Goal: Information Seeking & Learning: Learn about a topic

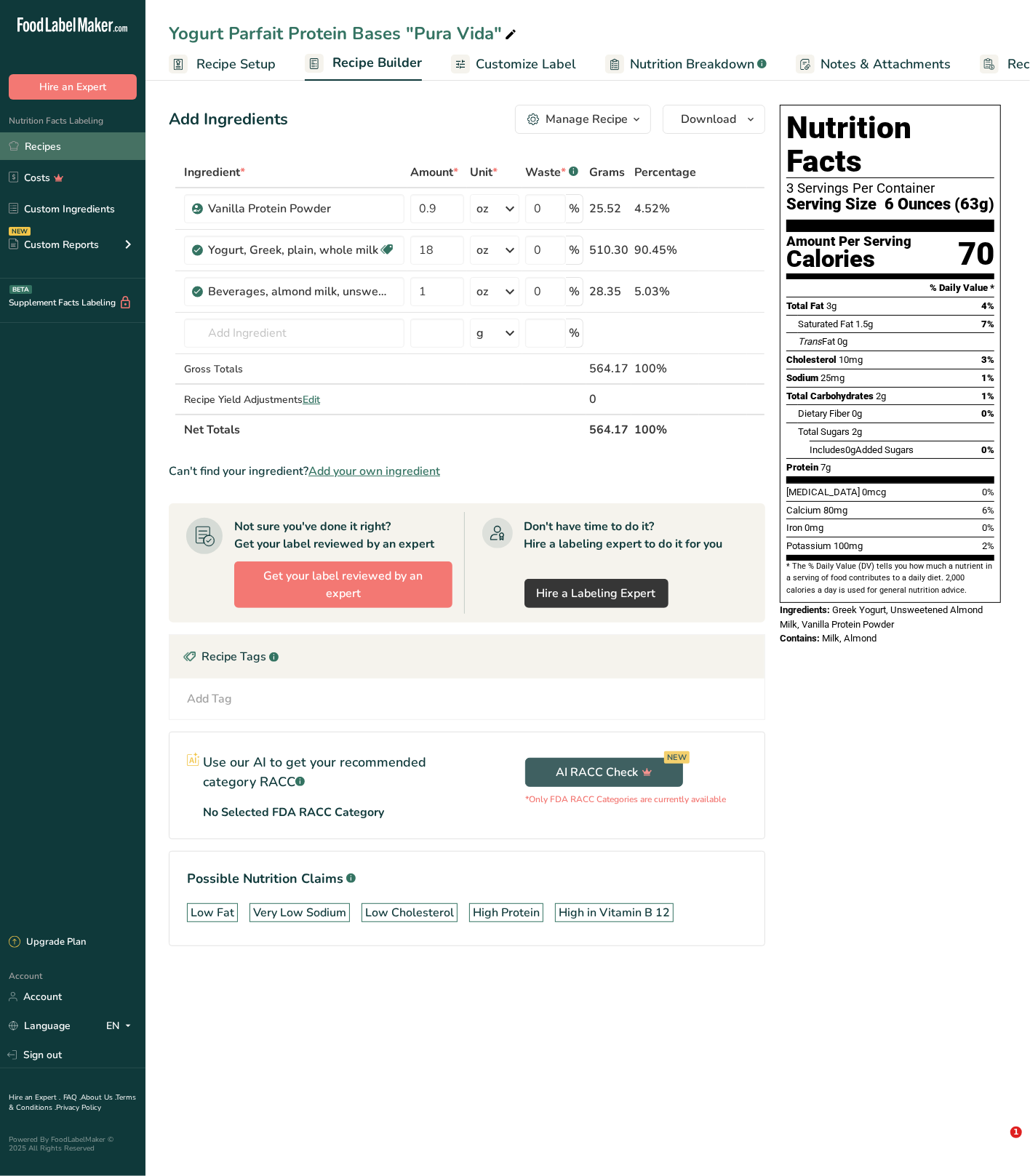
click at [63, 155] on link "Recipes" at bounding box center [72, 146] width 145 height 28
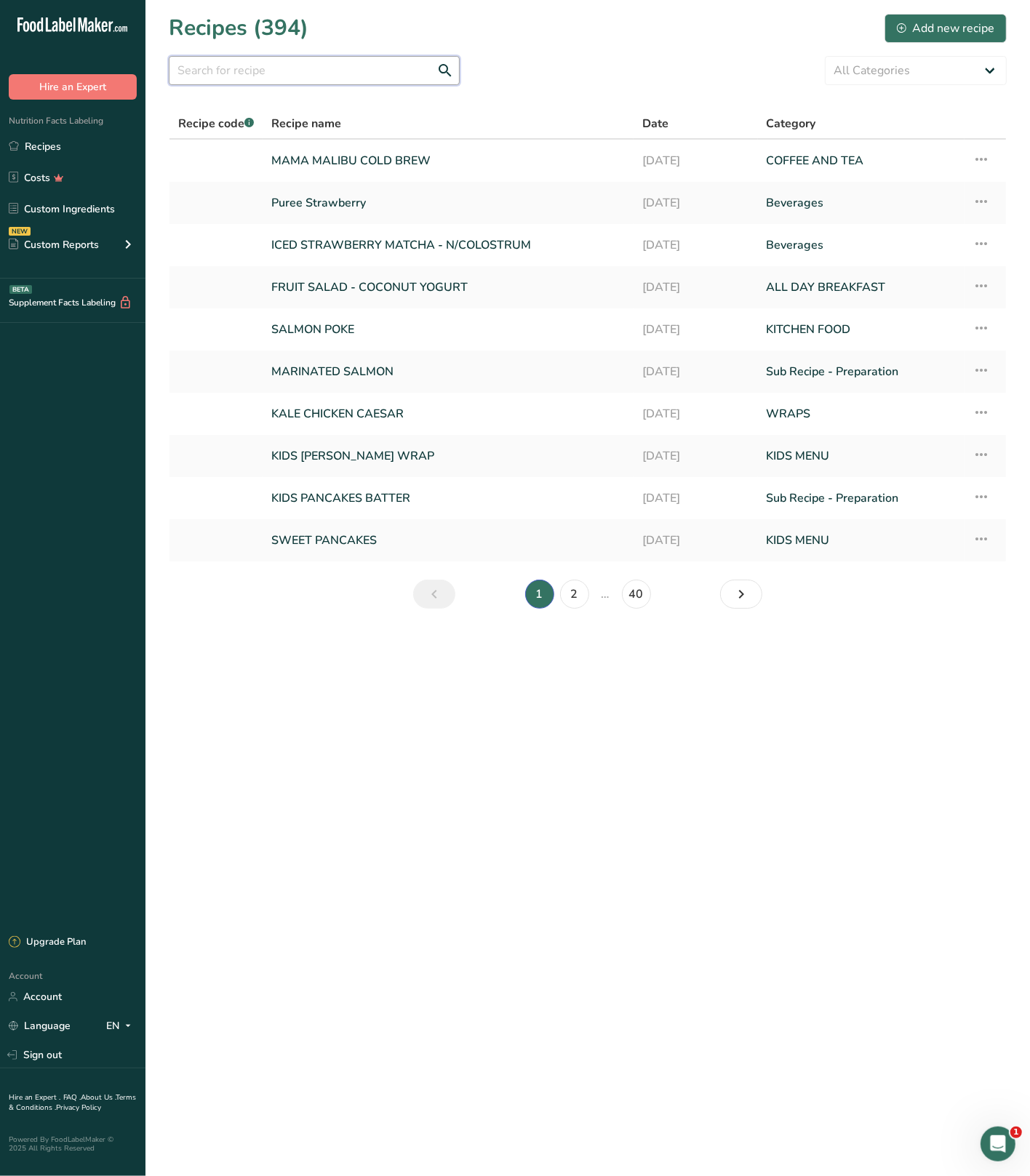
click at [311, 74] on input "text" at bounding box center [314, 70] width 290 height 29
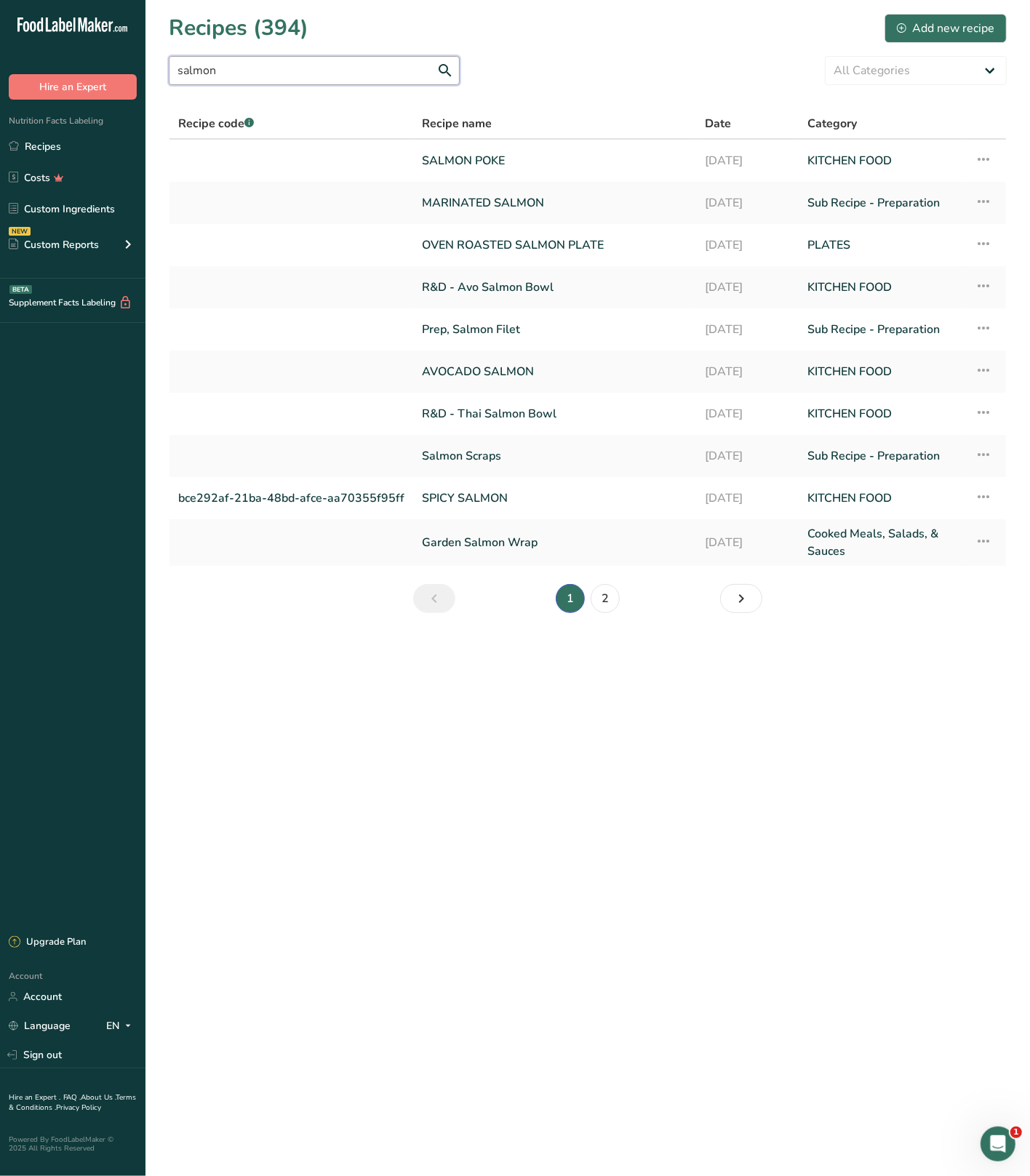
type input "salmon"
click at [493, 491] on link "SPICY SALMON" at bounding box center [554, 498] width 266 height 30
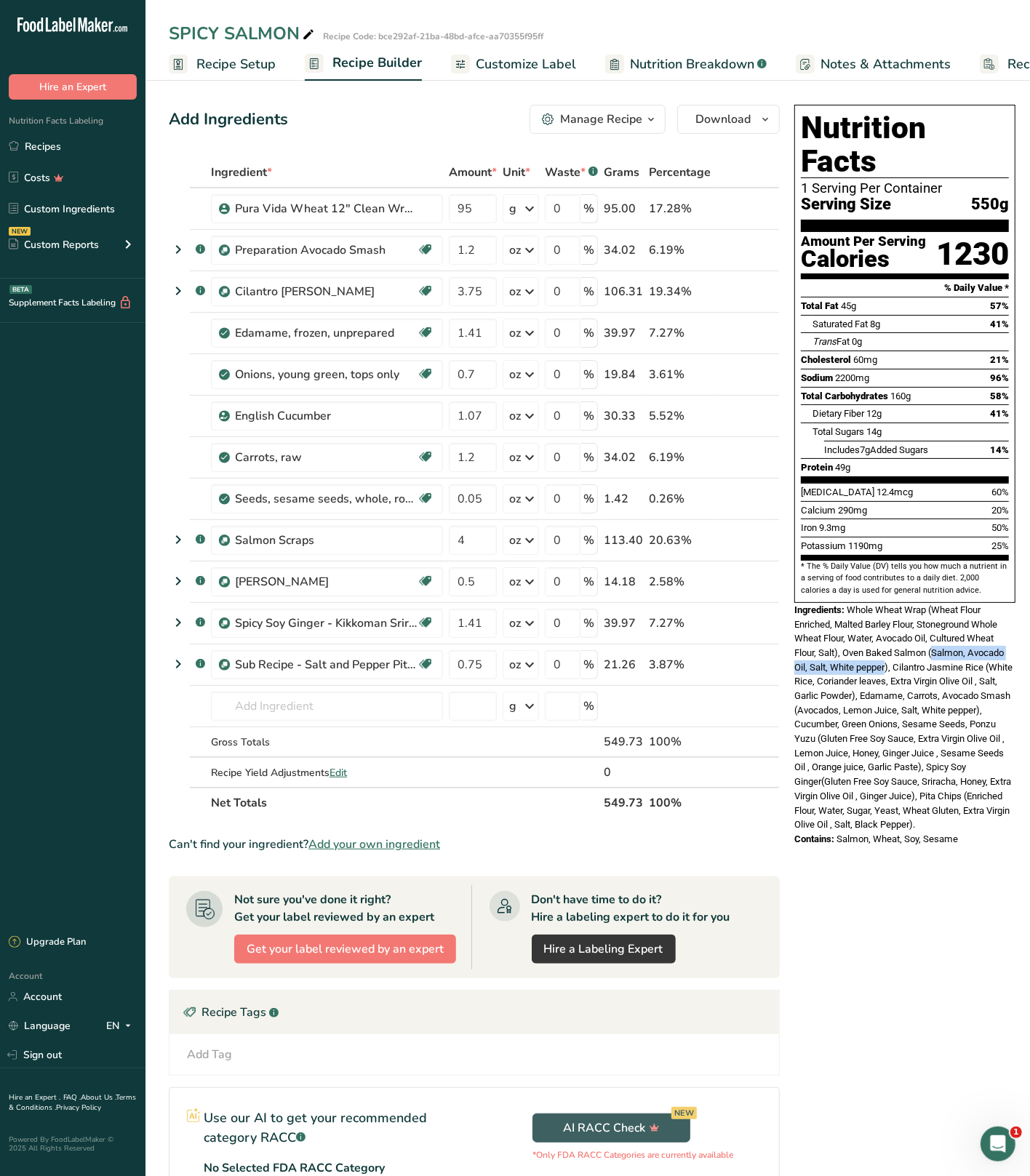
drag, startPoint x: 932, startPoint y: 623, endPoint x: 887, endPoint y: 639, distance: 47.8
click at [887, 639] on span "Whole Wheat Wrap (Wheat Flour Enriched, Malted Barley Flour, Stoneground Whole …" at bounding box center [903, 716] width 218 height 225
copy span "Salmon, Avocado Oil, Salt, White pepper"
drag, startPoint x: 76, startPoint y: 148, endPoint x: 195, endPoint y: 78, distance: 138.1
click at [76, 147] on link "Recipes" at bounding box center [72, 146] width 145 height 28
